Goal: Task Accomplishment & Management: Manage account settings

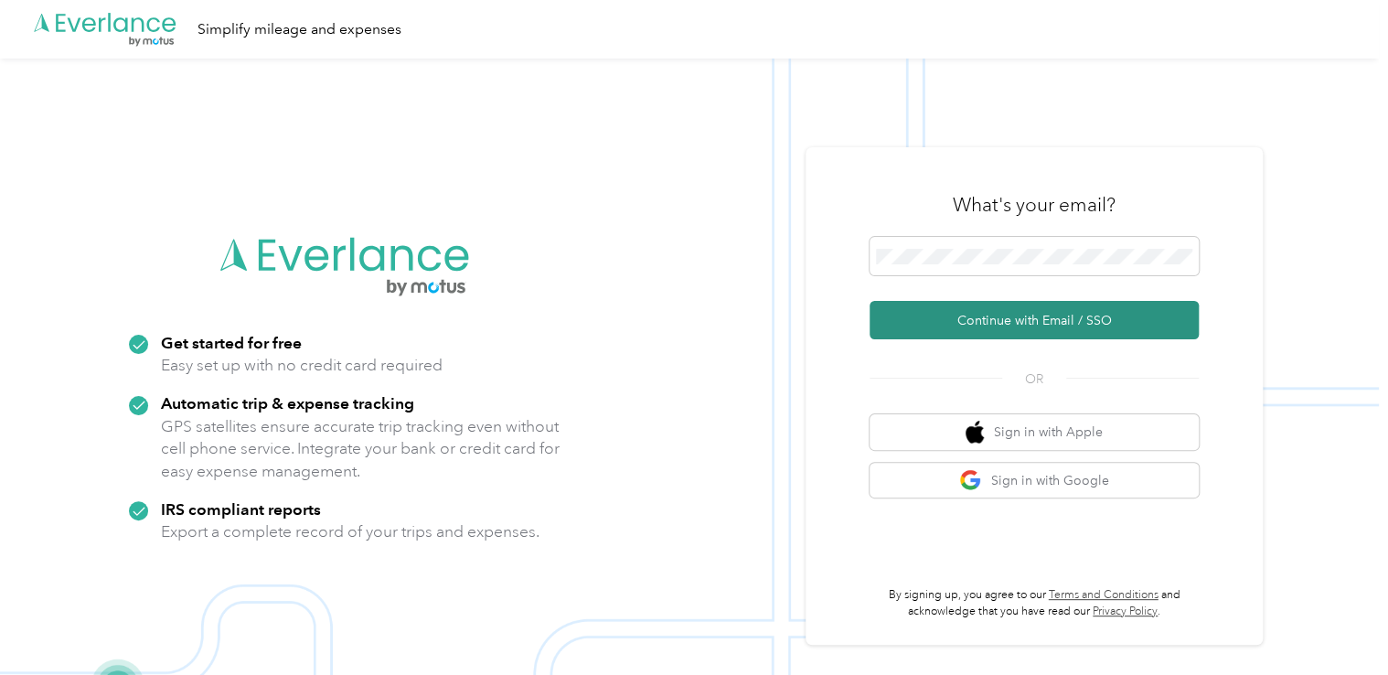
click at [973, 318] on button "Continue with Email / SSO" at bounding box center [1034, 320] width 329 height 38
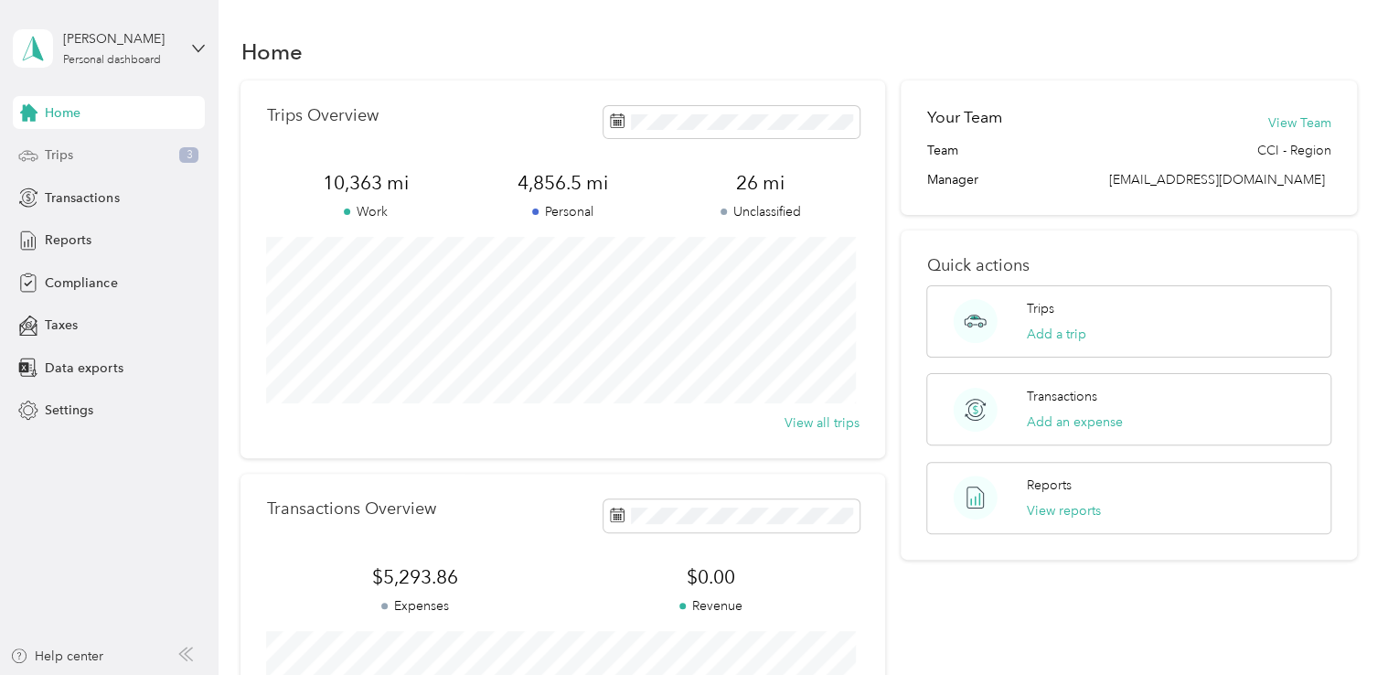
click at [48, 155] on span "Trips" at bounding box center [59, 154] width 28 height 19
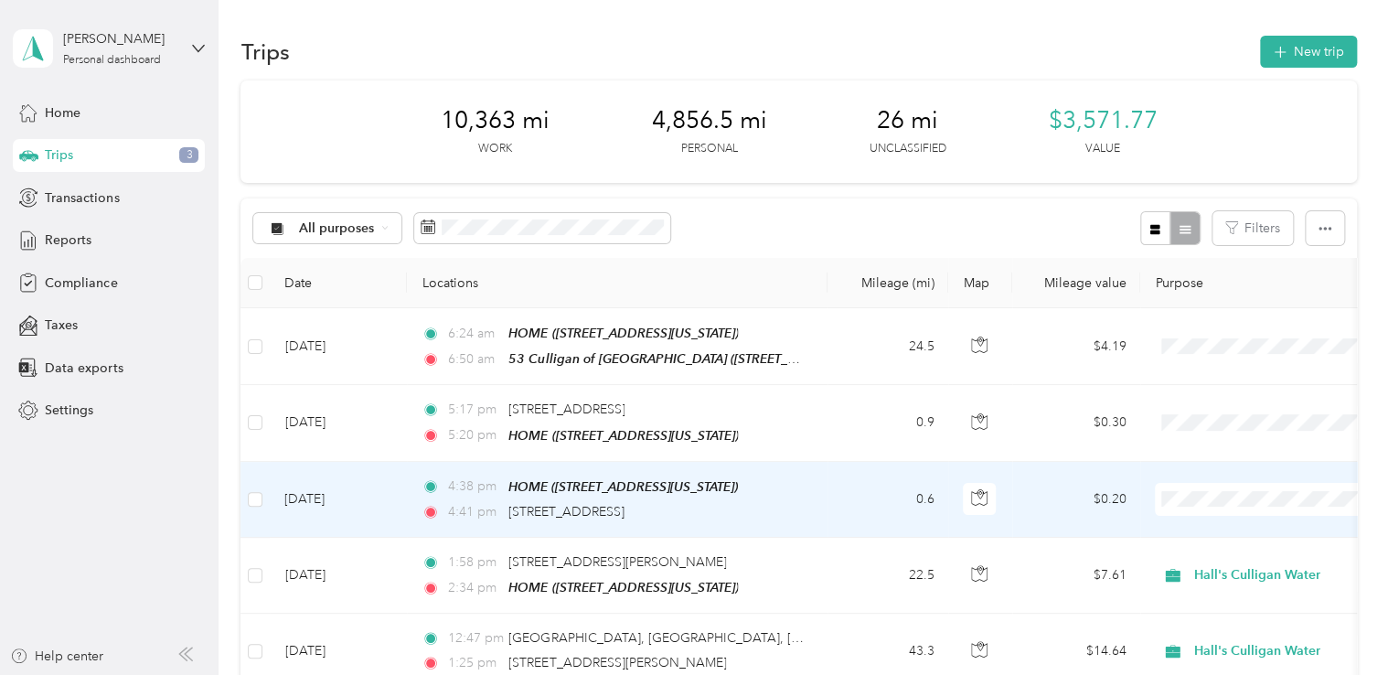
click at [1224, 566] on li "Personal" at bounding box center [1269, 561] width 227 height 32
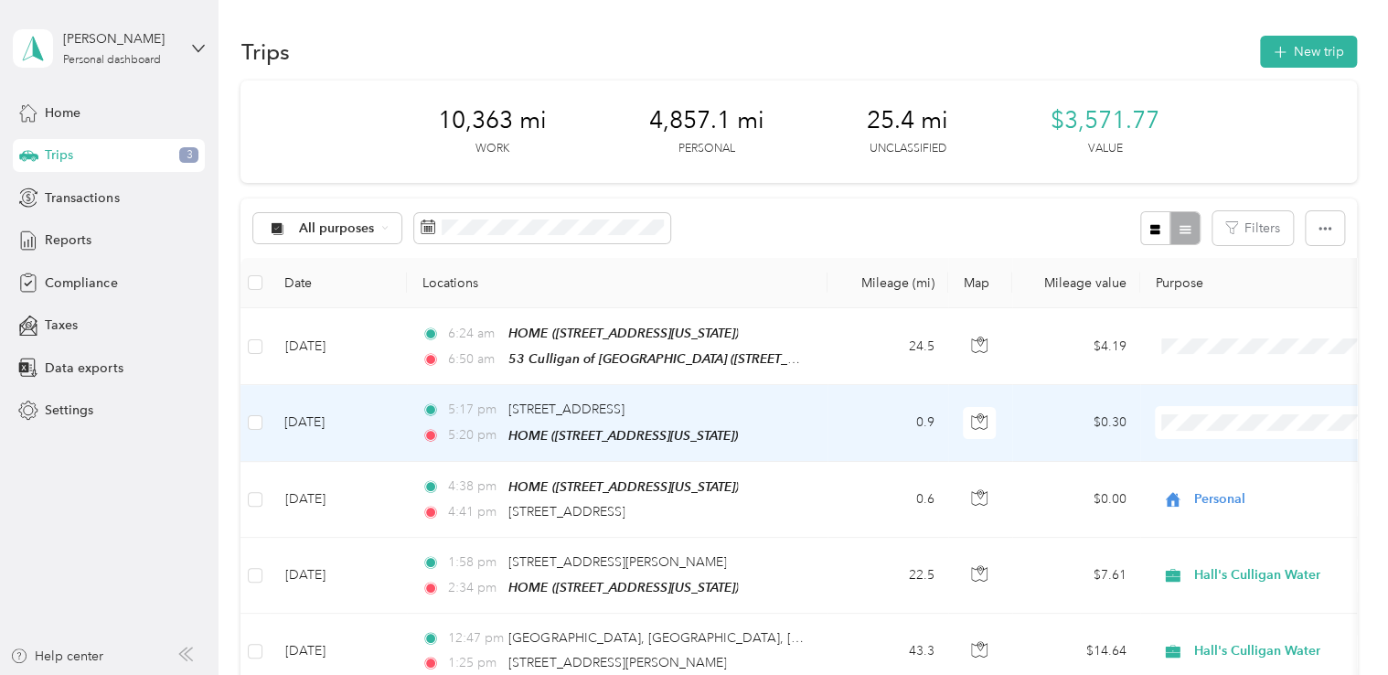
click at [1214, 487] on span "Personal" at bounding box center [1285, 486] width 169 height 19
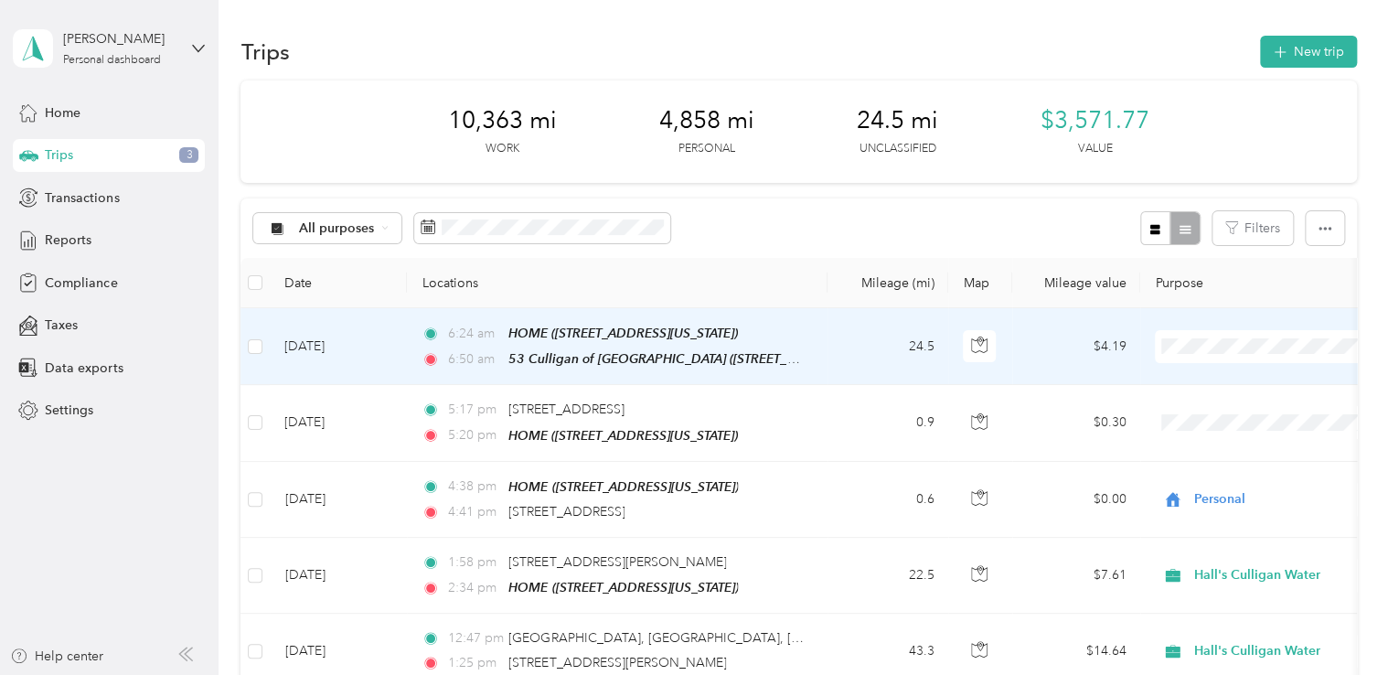
click at [1203, 415] on li "Personal" at bounding box center [1269, 411] width 227 height 32
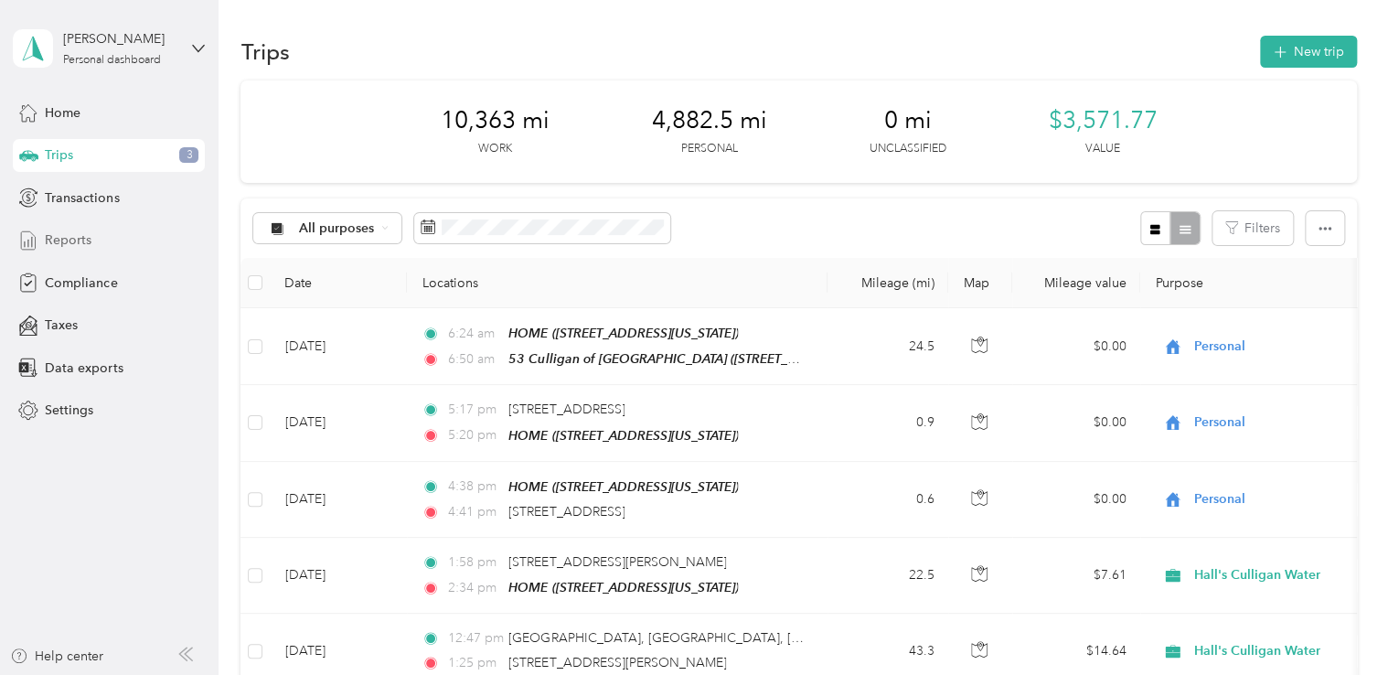
click at [62, 233] on span "Reports" at bounding box center [68, 239] width 47 height 19
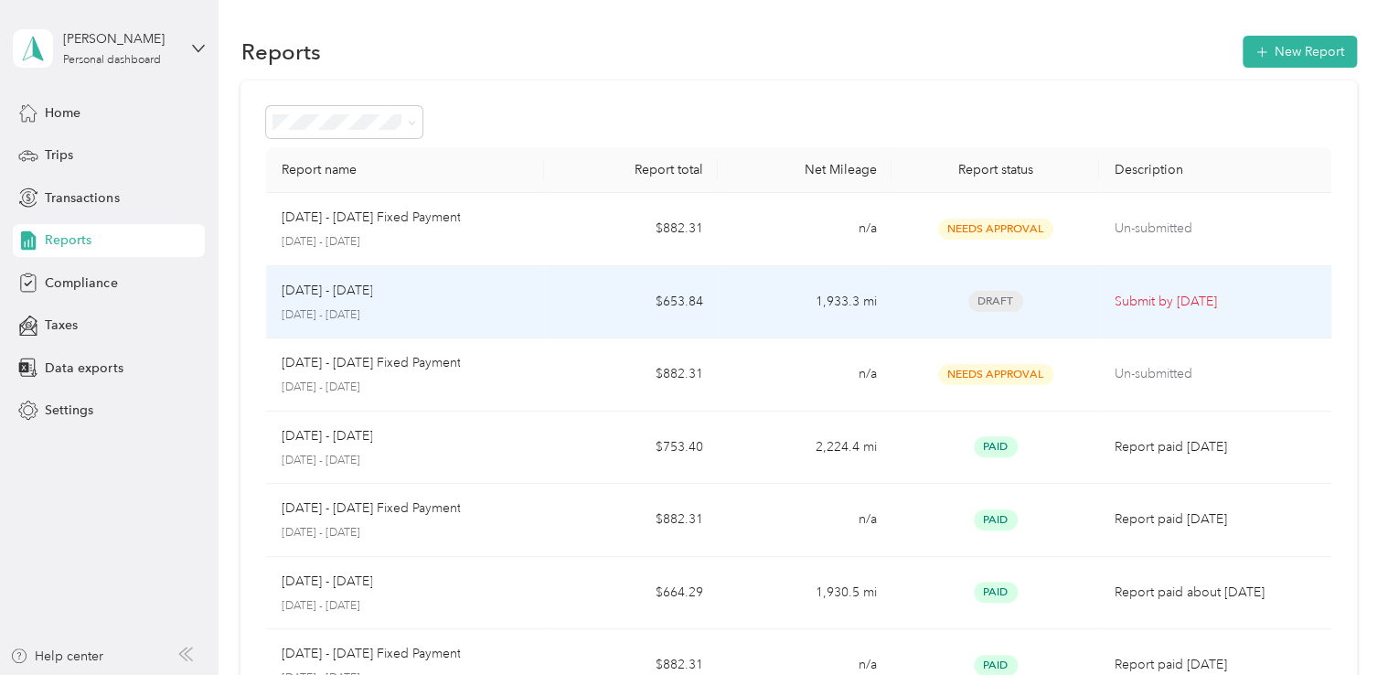
click at [999, 302] on span "Draft" at bounding box center [996, 301] width 55 height 21
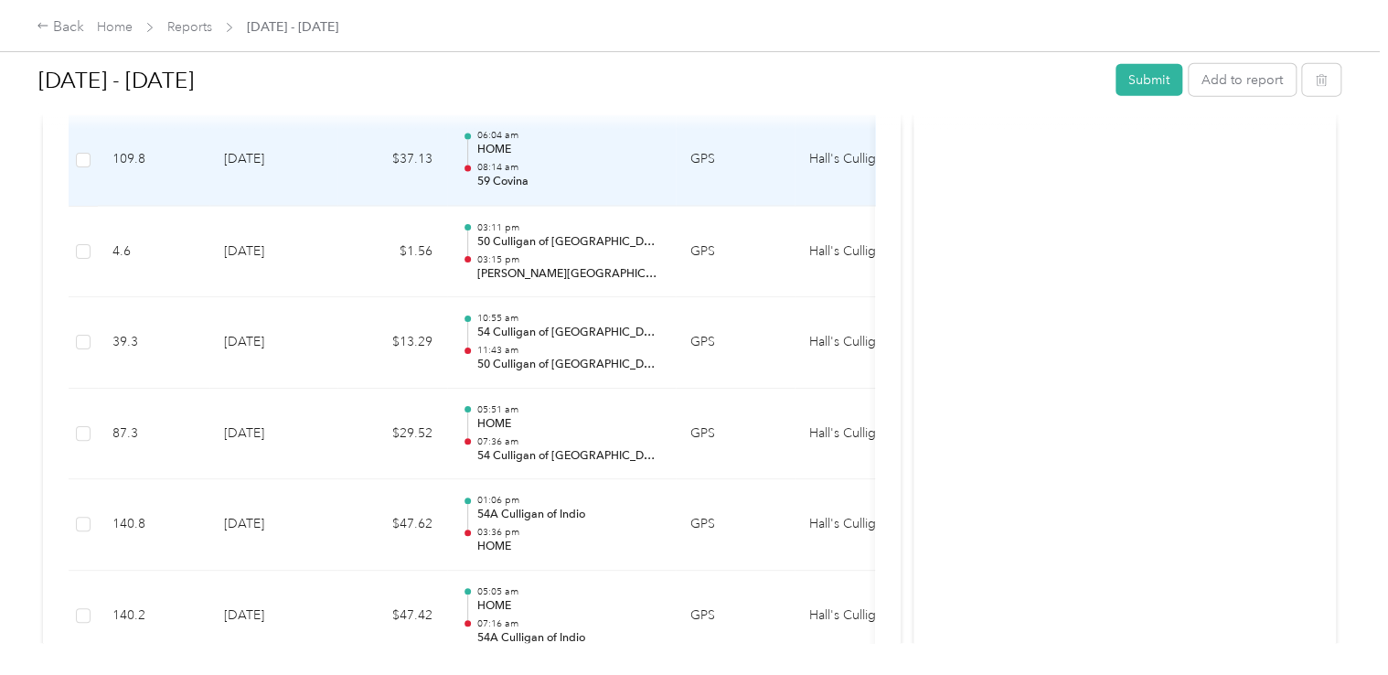
scroll to position [2194, 0]
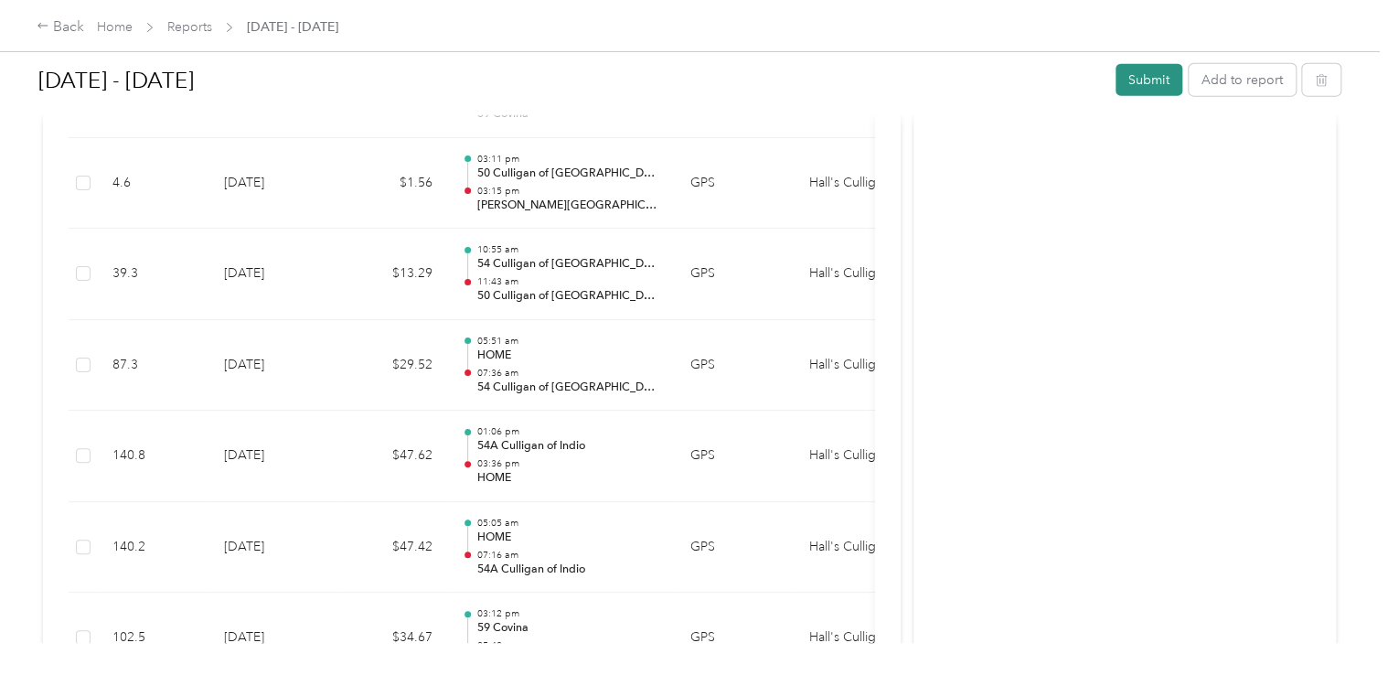
click at [1136, 78] on button "Submit" at bounding box center [1149, 80] width 67 height 32
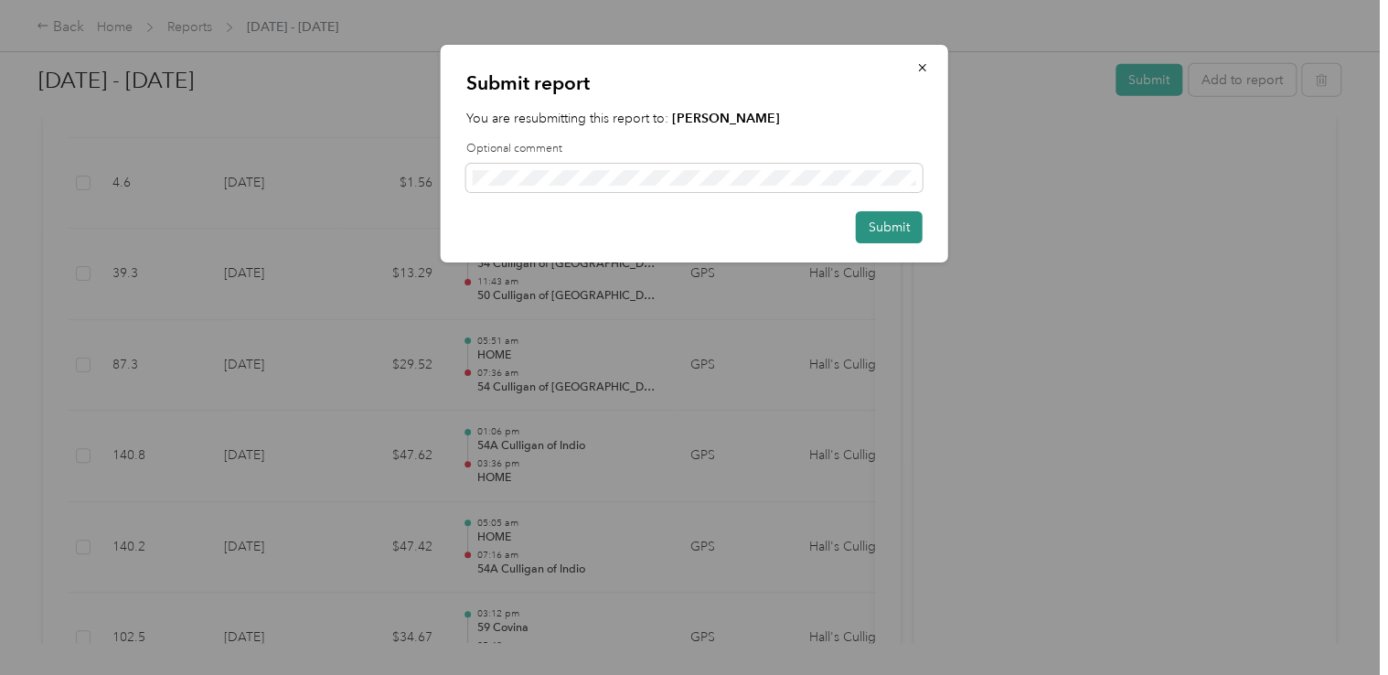
click at [884, 223] on button "Submit" at bounding box center [889, 227] width 67 height 32
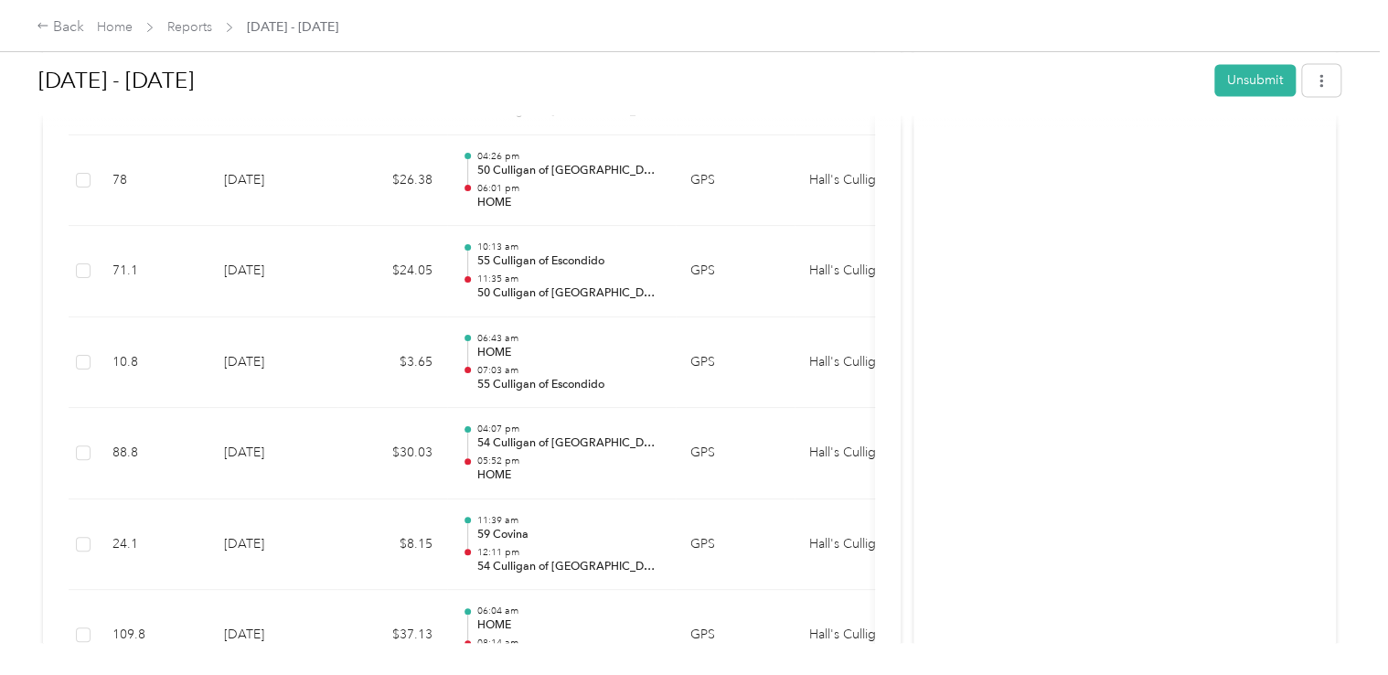
scroll to position [1600, 0]
